Goal: Task Accomplishment & Management: Use online tool/utility

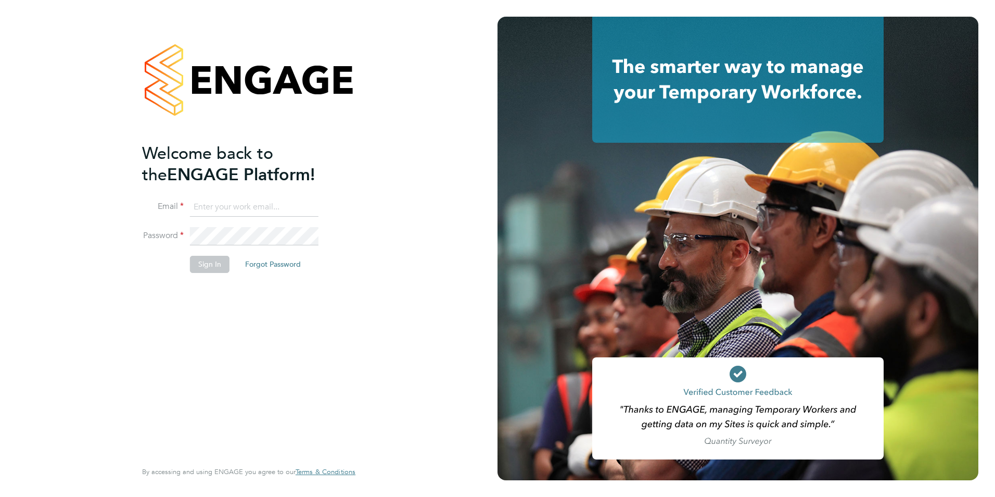
type input "p.hankin@bandk.co.uk"
click at [199, 261] on button "Sign In" at bounding box center [210, 264] width 40 height 17
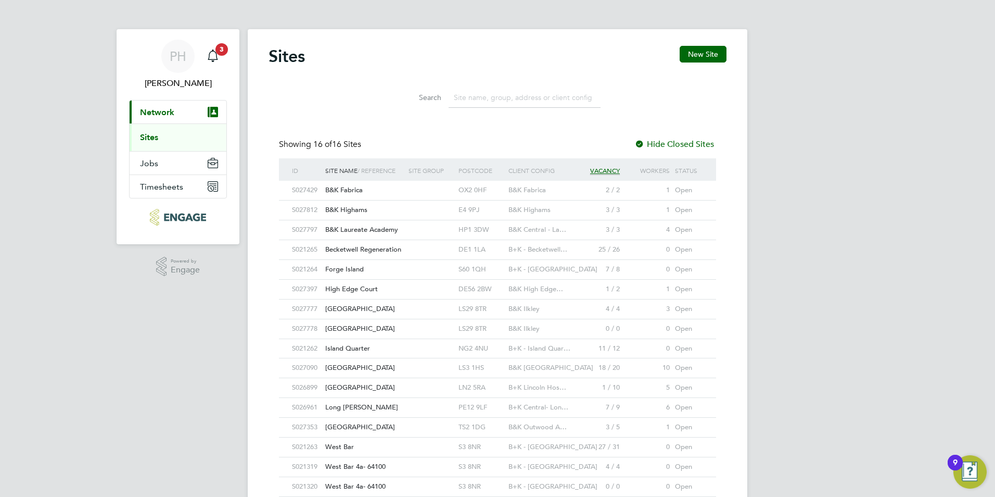
click at [347, 425] on span "Outwood Academy" at bounding box center [360, 426] width 70 height 9
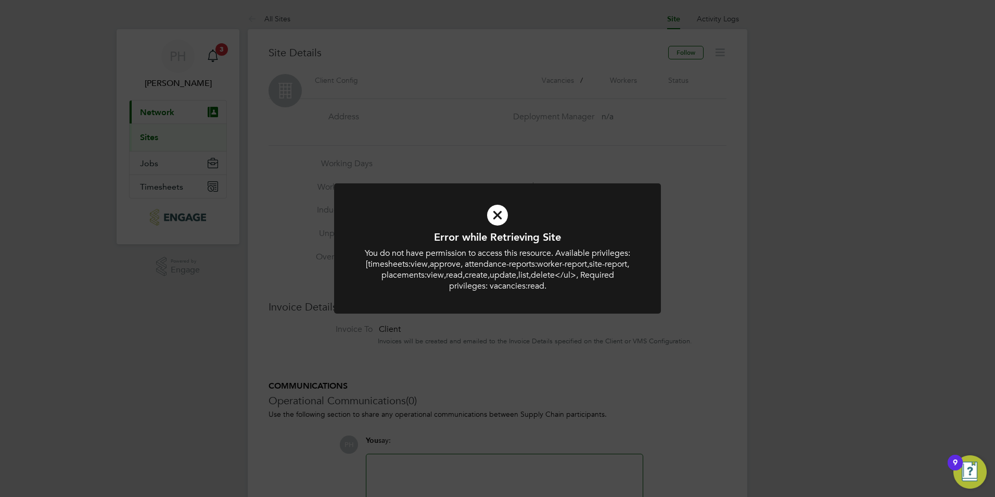
click at [497, 217] on icon at bounding box center [497, 215] width 271 height 41
click at [221, 52] on div "Error while Retrieving Site Comments You do not have permission to access this …" at bounding box center [497, 248] width 995 height 497
click at [499, 213] on icon at bounding box center [497, 215] width 271 height 41
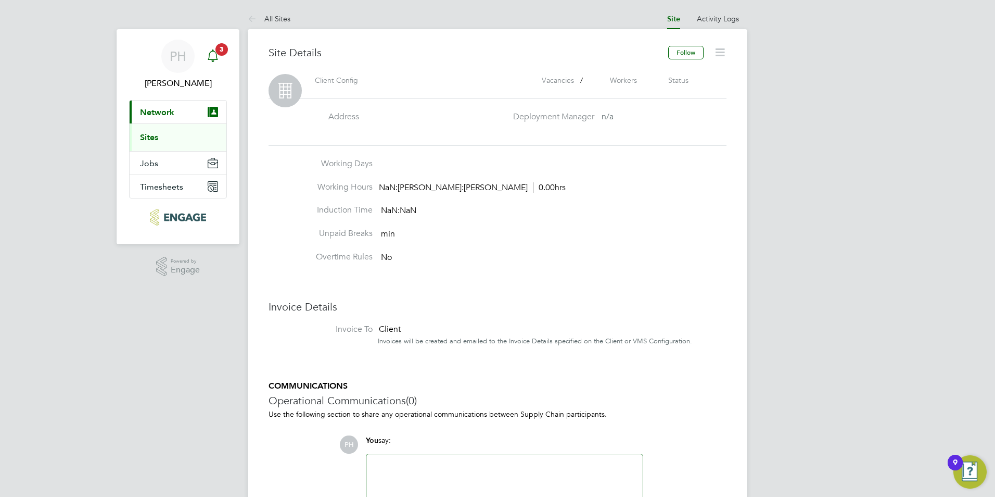
click at [215, 55] on icon "Main navigation" at bounding box center [213, 55] width 12 height 12
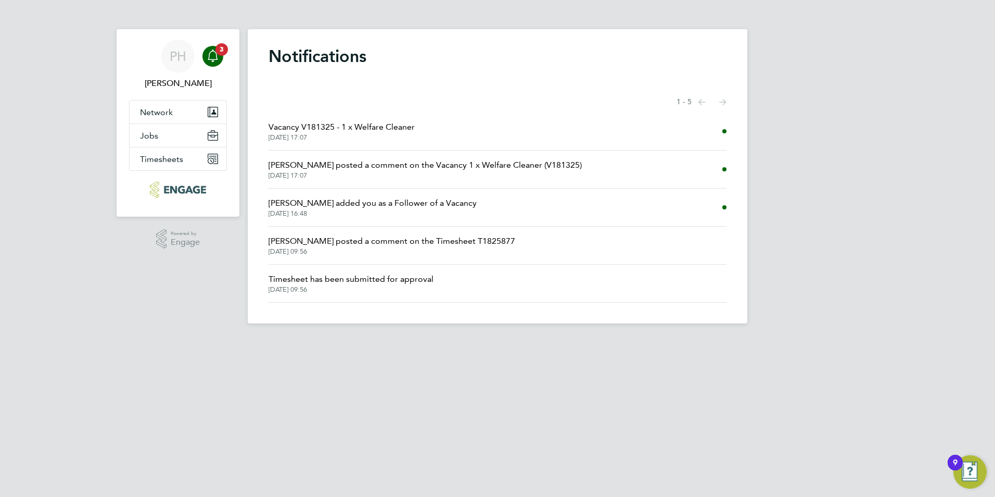
click at [337, 208] on span "[PERSON_NAME] added you as a Follower of a Vacancy" at bounding box center [373, 203] width 208 height 12
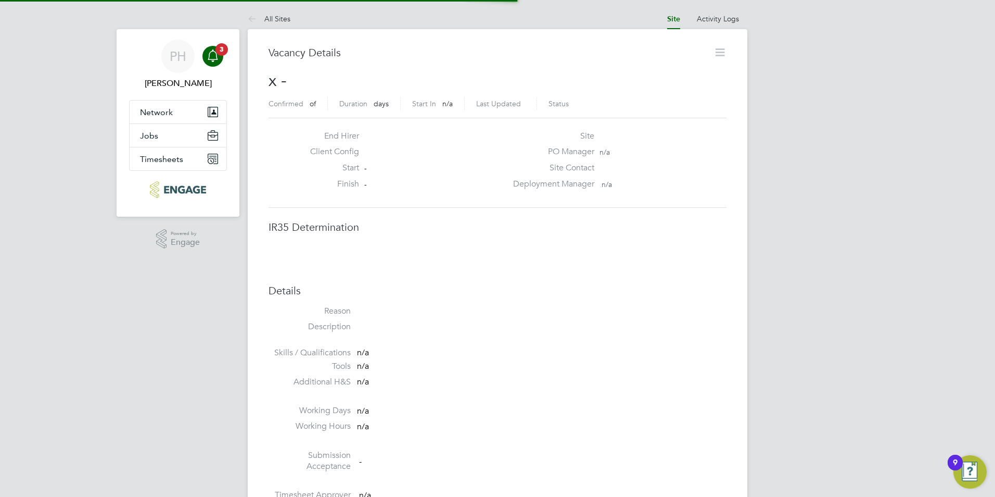
scroll to position [17, 224]
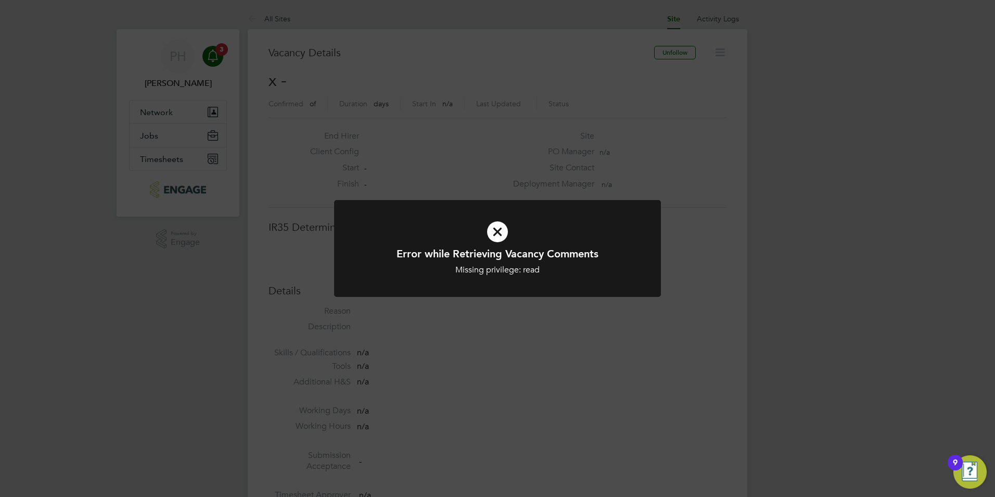
click at [499, 234] on icon at bounding box center [497, 231] width 271 height 41
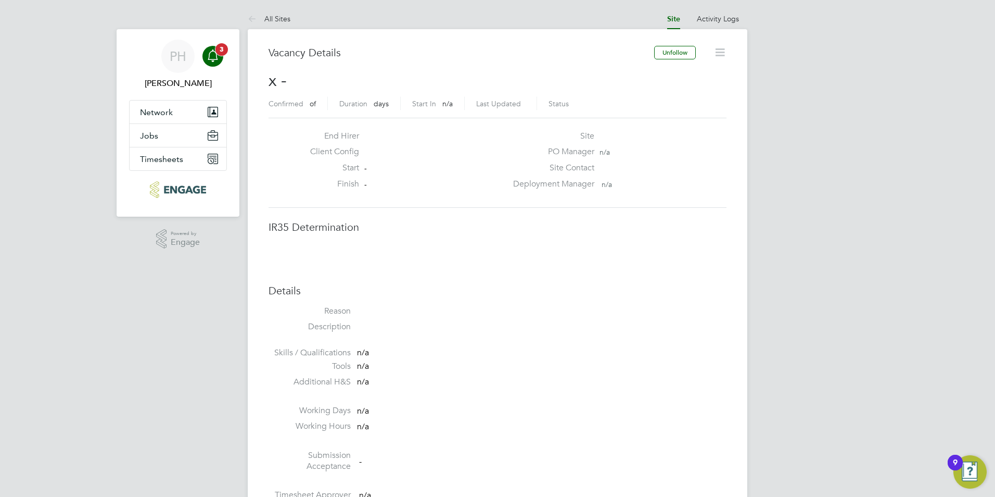
click at [221, 56] on div "Main navigation" at bounding box center [213, 56] width 21 height 21
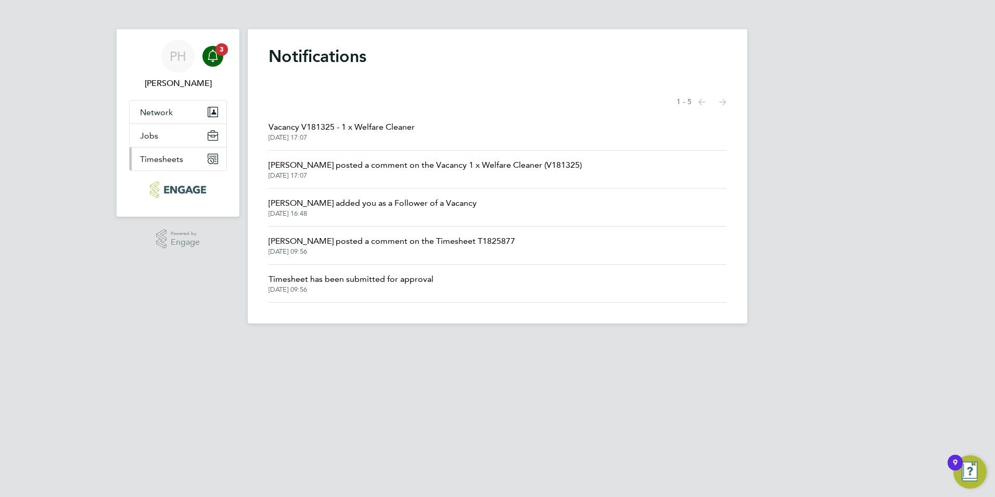
click at [185, 160] on button "Timesheets" at bounding box center [178, 158] width 97 height 23
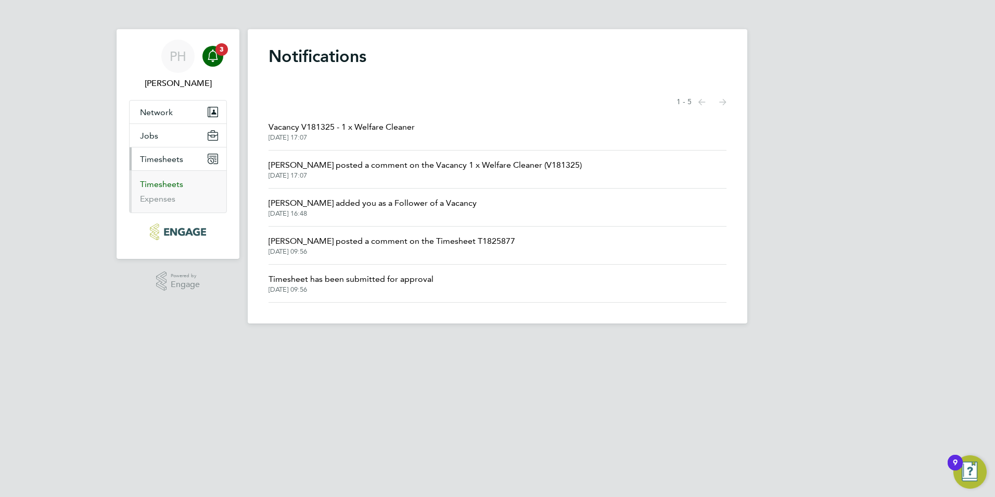
click at [175, 182] on link "Timesheets" at bounding box center [161, 184] width 43 height 10
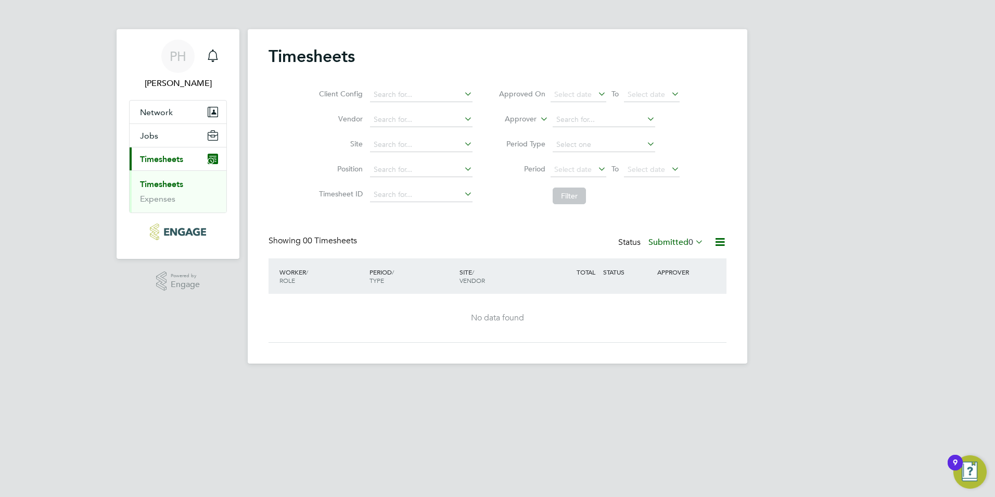
click at [462, 94] on icon at bounding box center [462, 93] width 0 height 15
click at [437, 192] on li "B&K Outwood Academy" at bounding box center [427, 194] width 117 height 14
type input "B&K Outwood Academy"
click at [560, 192] on button "Filter" at bounding box center [569, 195] width 33 height 17
click at [169, 184] on link "Timesheets" at bounding box center [161, 184] width 43 height 10
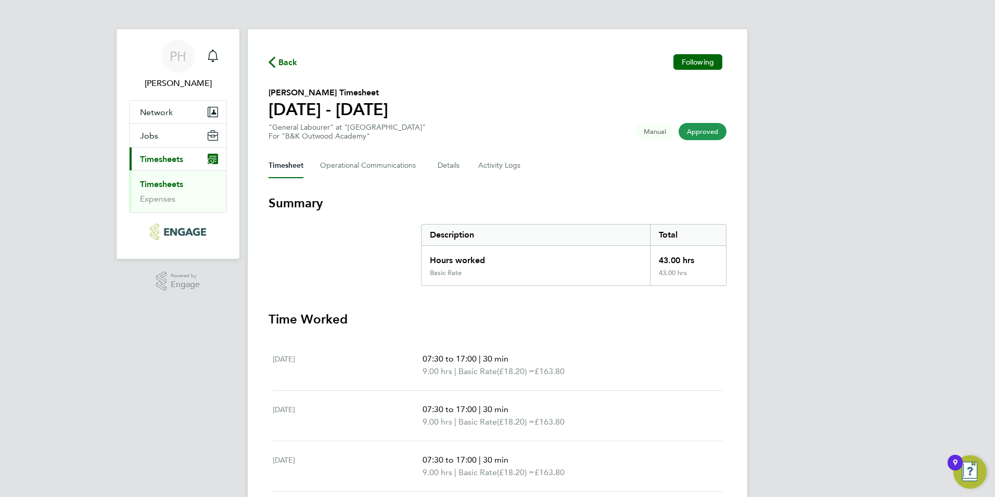
click at [280, 61] on span "Back" at bounding box center [288, 62] width 19 height 12
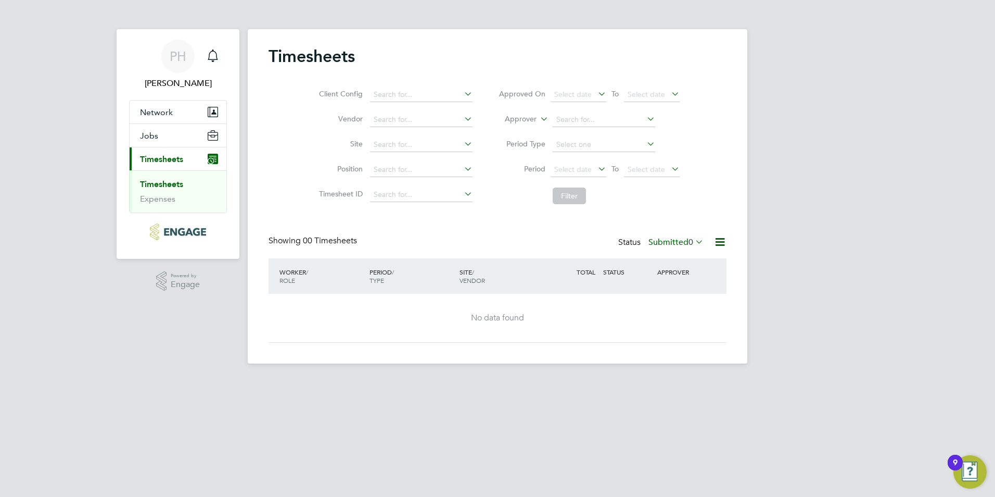
click at [462, 117] on icon at bounding box center [462, 118] width 0 height 15
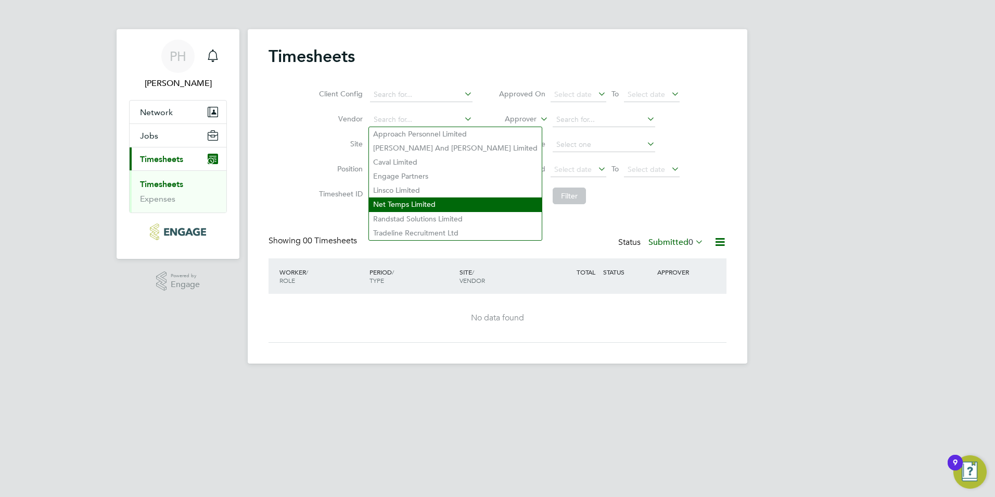
click at [438, 204] on li "Net Temps Limited" at bounding box center [455, 204] width 173 height 14
type input "Net Temps Limited"
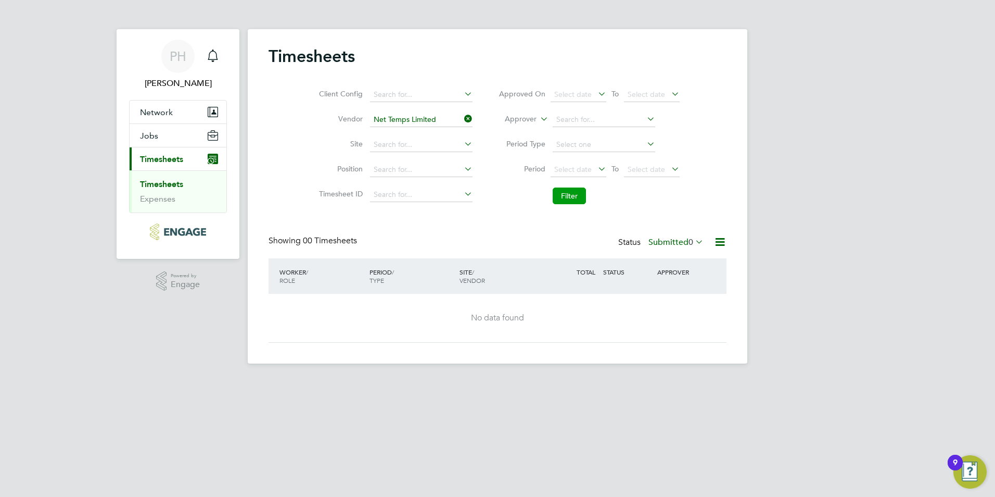
click at [581, 197] on button "Filter" at bounding box center [569, 195] width 33 height 17
